Goal: Find specific page/section: Find specific page/section

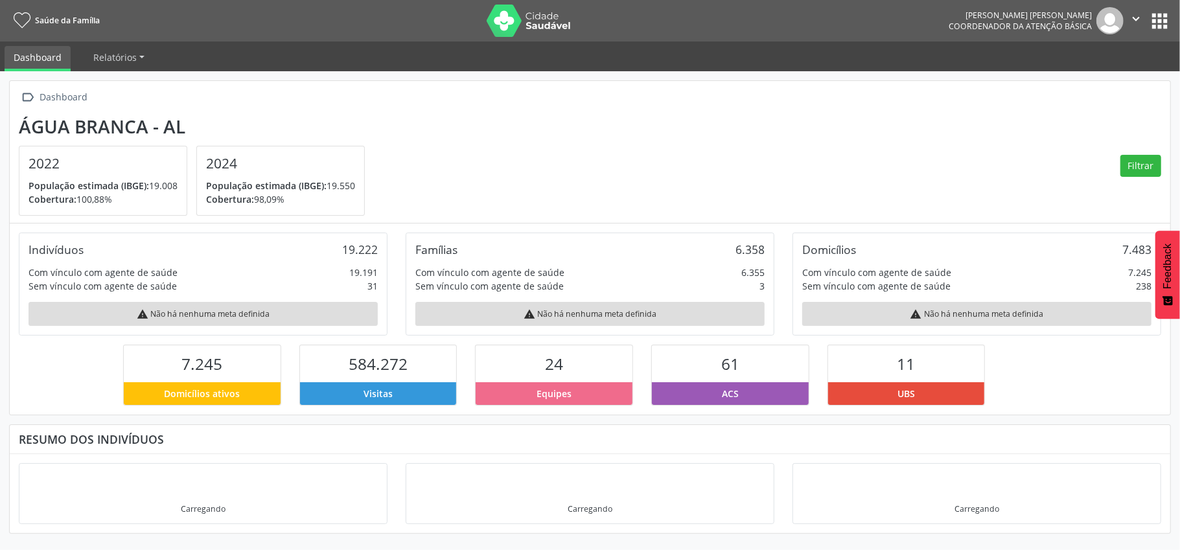
click at [1153, 14] on button "apps" at bounding box center [1159, 21] width 23 height 23
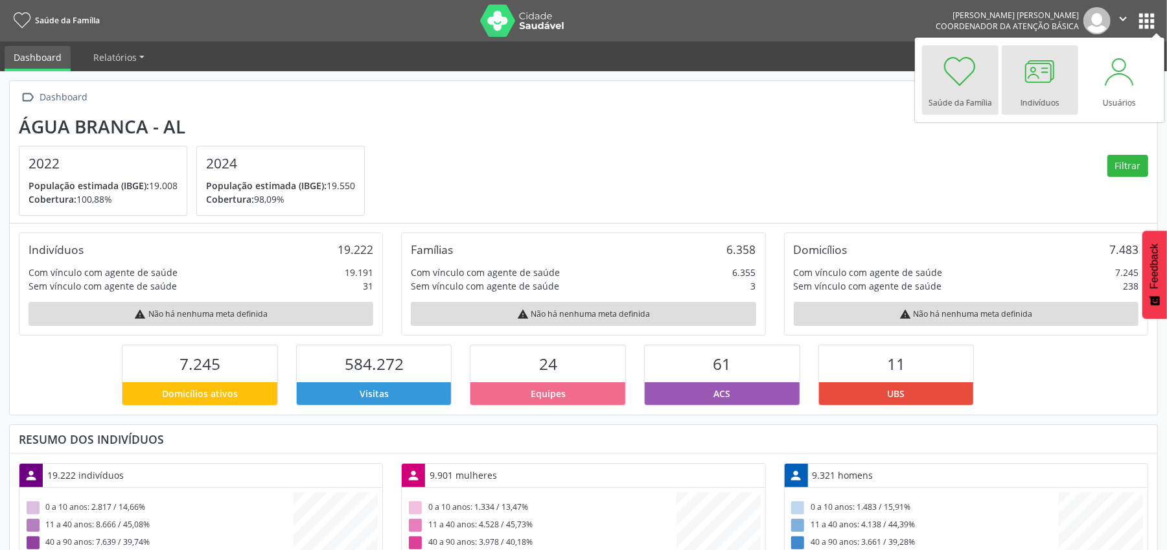
scroll to position [216, 382]
click at [1029, 78] on div at bounding box center [1039, 71] width 39 height 39
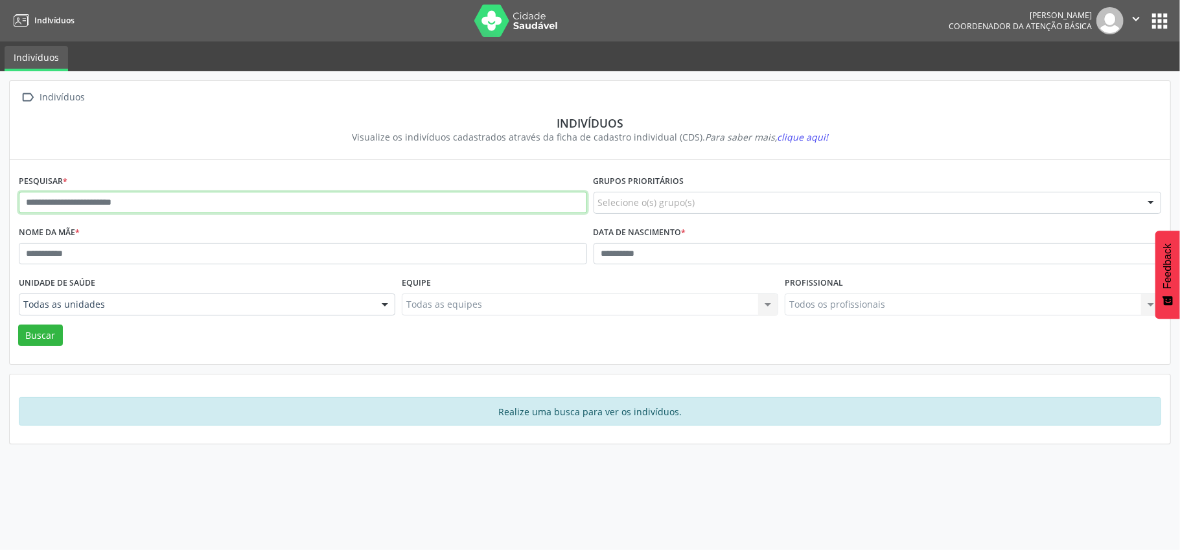
click at [35, 198] on input "text" at bounding box center [303, 203] width 568 height 22
type input "**********"
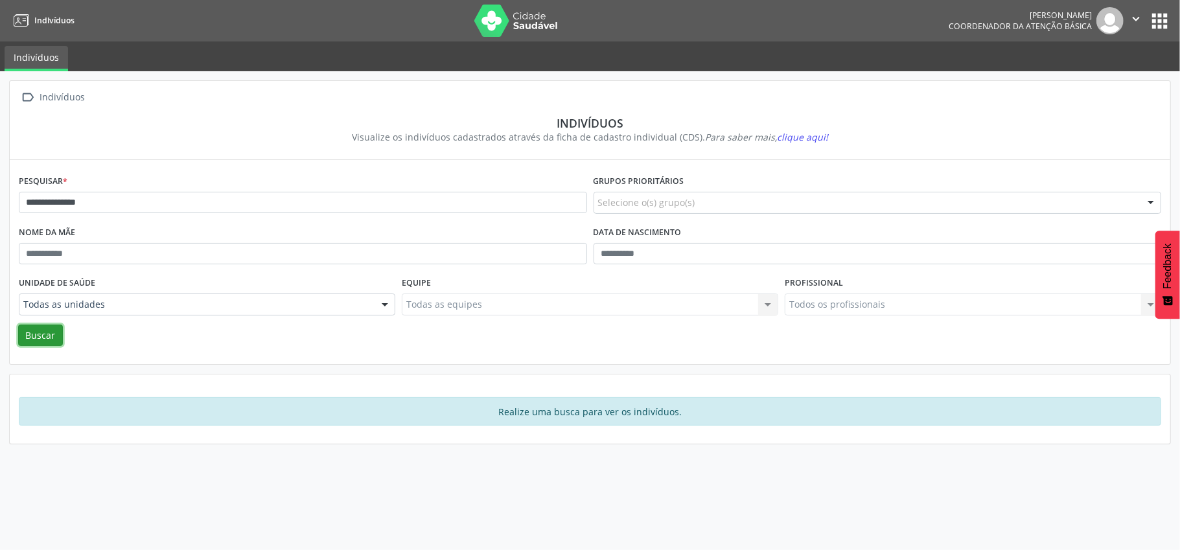
click at [40, 327] on button "Buscar" at bounding box center [40, 336] width 45 height 22
